Goal: Navigation & Orientation: Find specific page/section

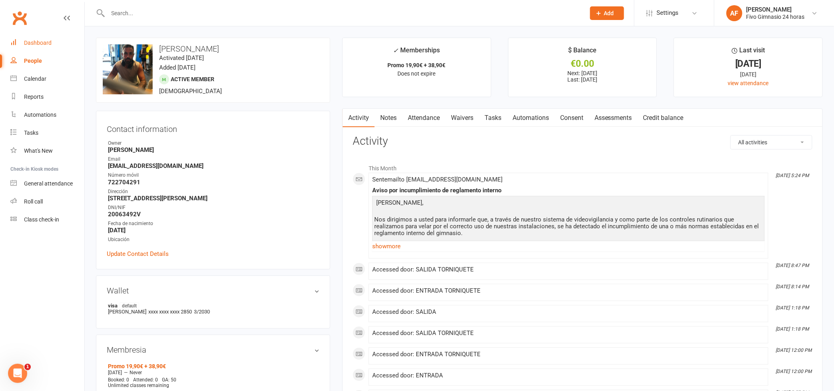
click at [38, 46] on div "Dashboard" at bounding box center [38, 43] width 28 height 6
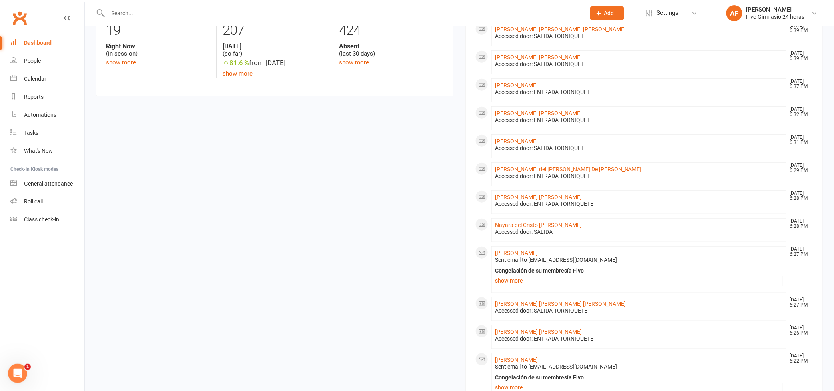
scroll to position [229, 0]
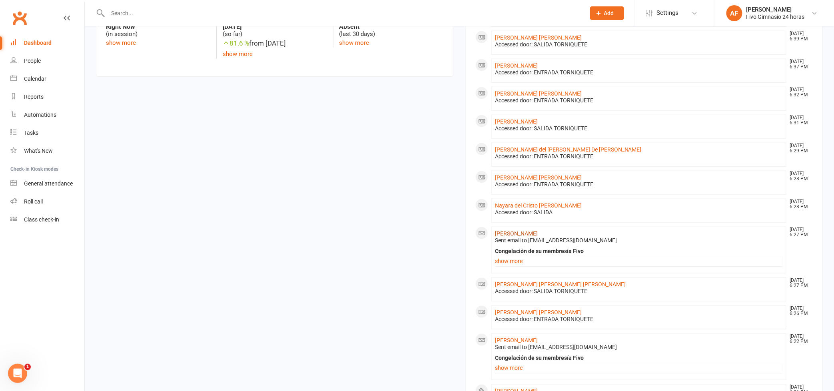
click at [530, 232] on link "[PERSON_NAME]" at bounding box center [516, 233] width 43 height 6
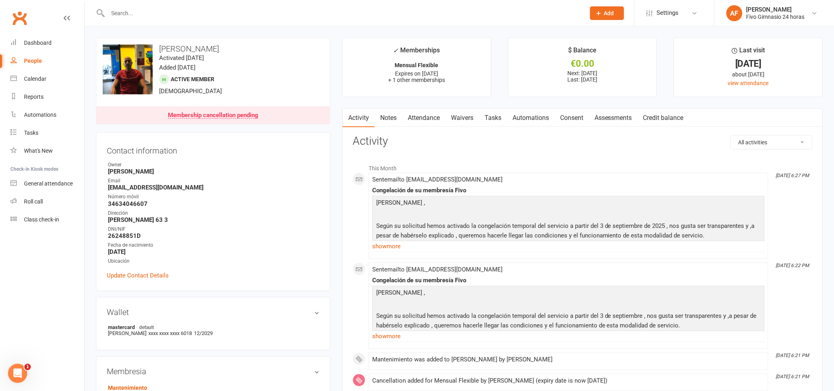
click at [420, 116] on link "Attendance" at bounding box center [423, 118] width 43 height 18
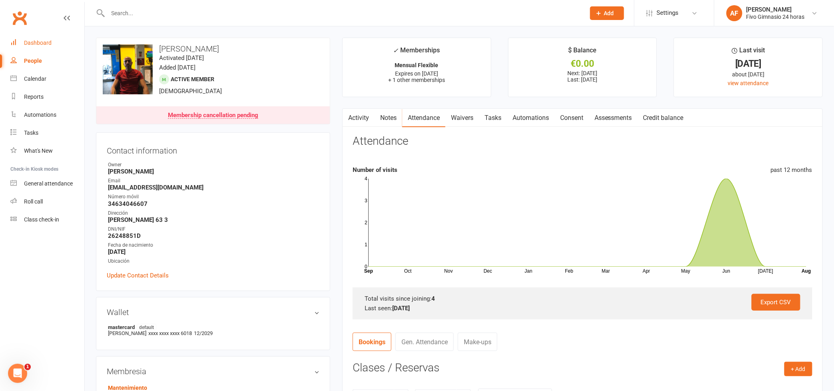
click at [42, 47] on link "Dashboard" at bounding box center [47, 43] width 74 height 18
